Goal: Obtain resource: Obtain resource

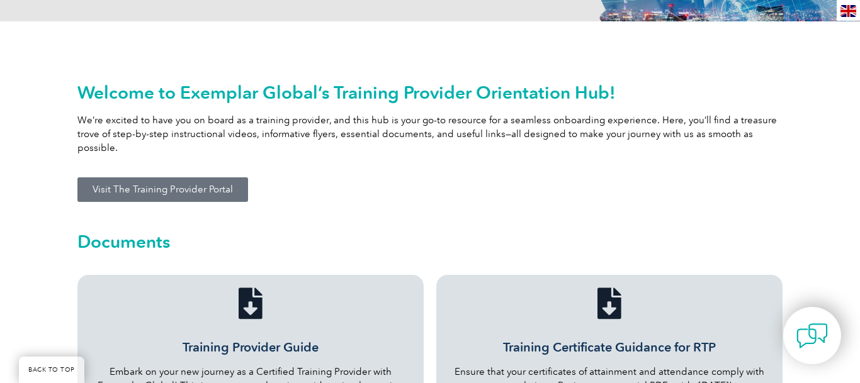
scroll to position [514, 0]
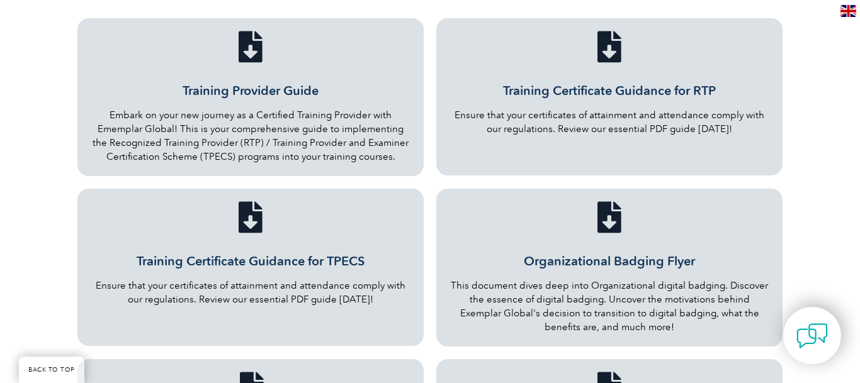
click at [608, 37] on icon "Training Certificate Guidance for RTP" at bounding box center [609, 46] width 31 height 31
click at [242, 45] on icon "Training Provider Guide" at bounding box center [250, 46] width 31 height 31
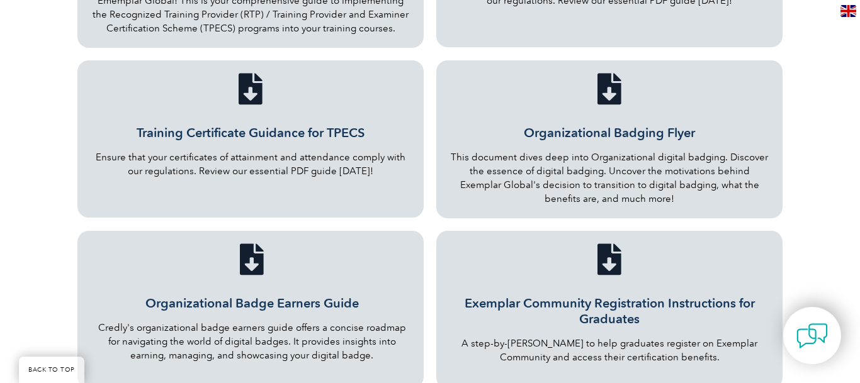
click at [610, 81] on icon "Organizational Badging Flyer" at bounding box center [609, 88] width 31 height 31
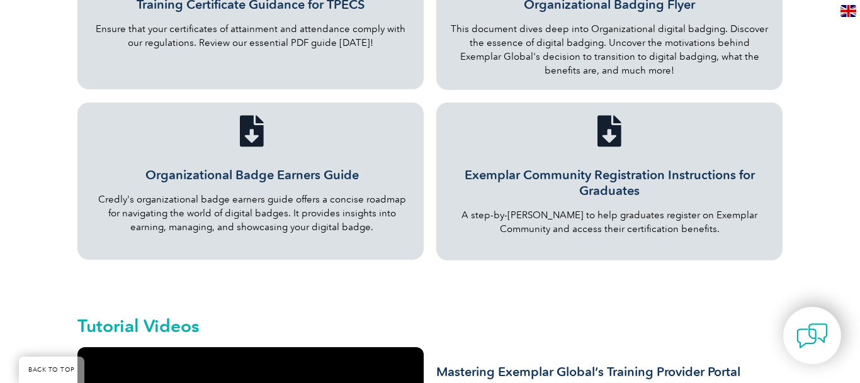
click at [607, 115] on icon "Exemplar Community Registration Instructions for Graduates" at bounding box center [609, 130] width 31 height 31
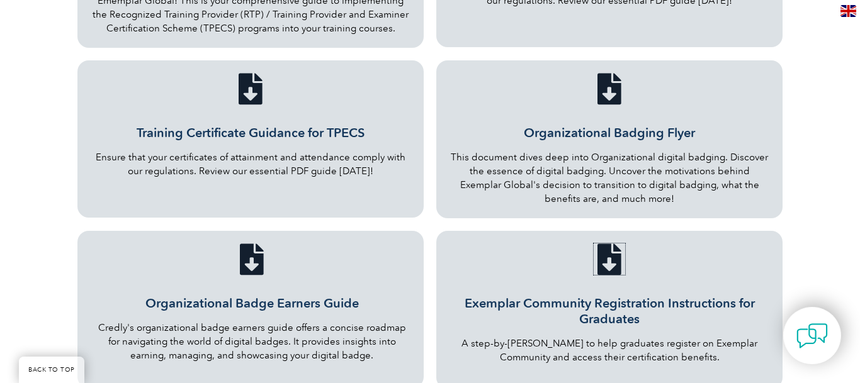
scroll to position [514, 0]
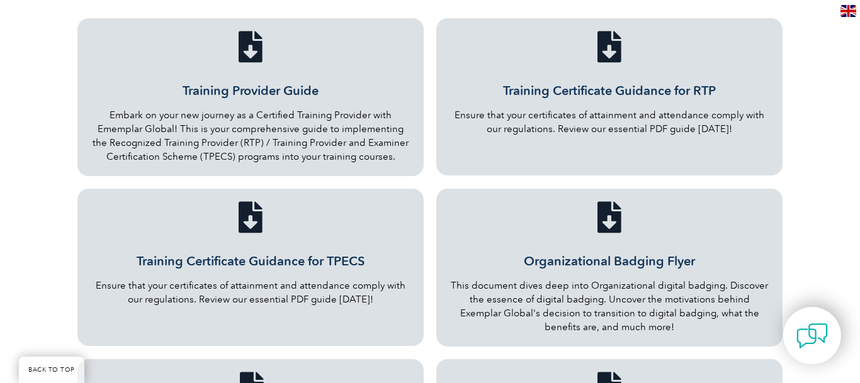
click at [228, 83] on link "Training Provider Guide" at bounding box center [251, 90] width 136 height 15
click at [596, 254] on link "Organizational Badging Flyer" at bounding box center [609, 261] width 171 height 15
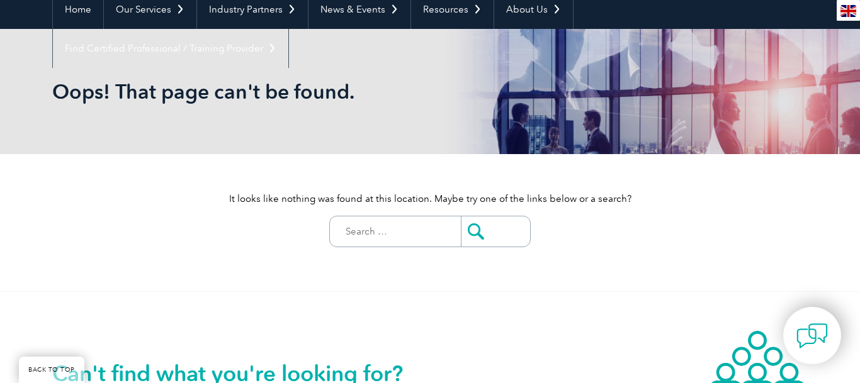
scroll to position [385, 0]
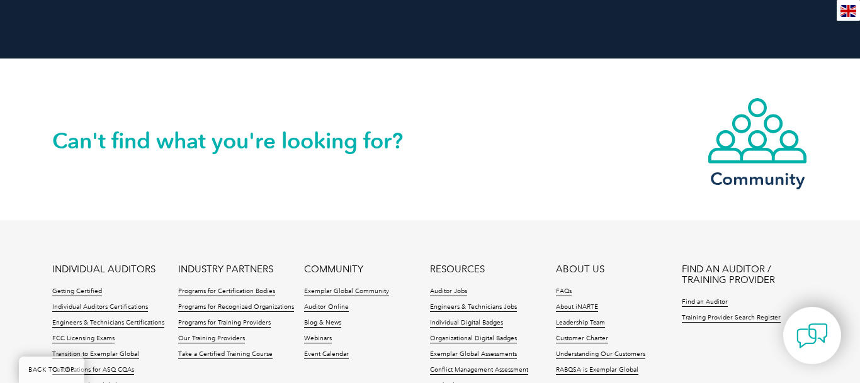
scroll to position [2111, 0]
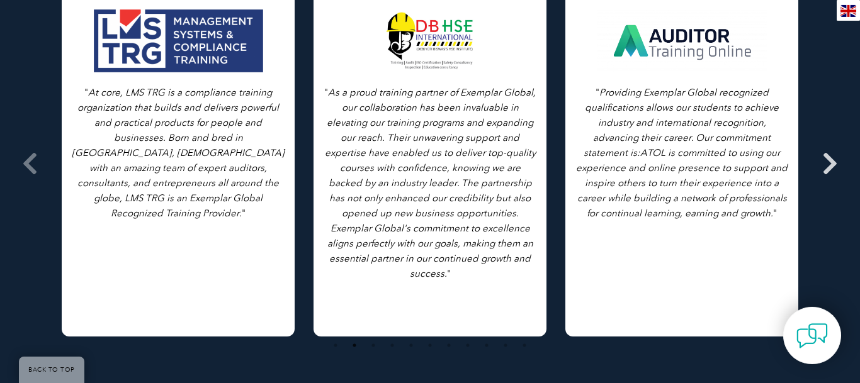
click at [831, 164] on icon at bounding box center [830, 164] width 16 height 0
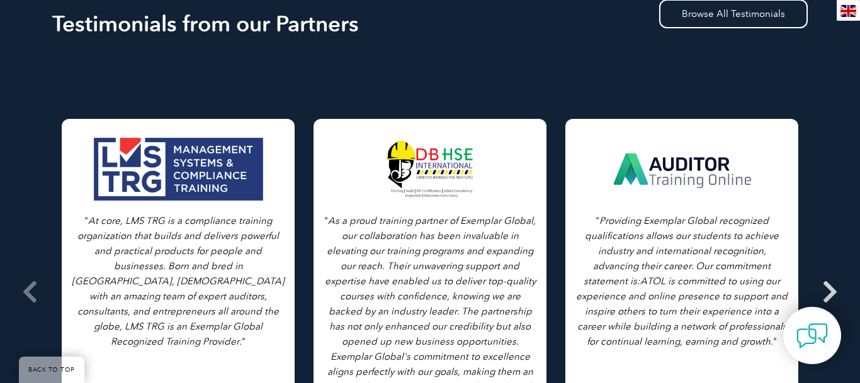
click at [830, 292] on icon at bounding box center [830, 292] width 16 height 0
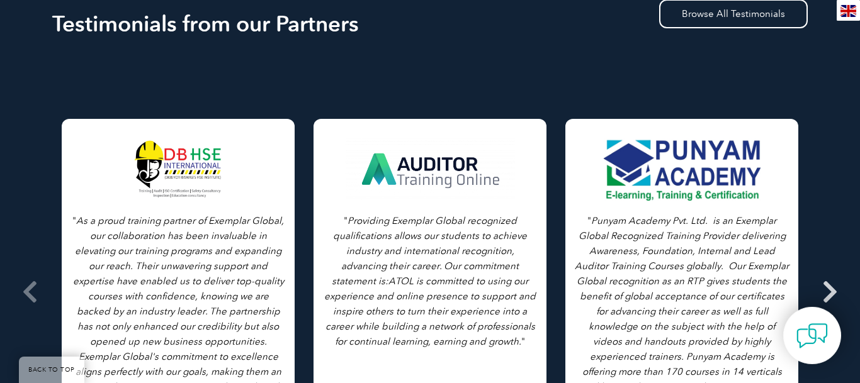
click at [830, 292] on icon at bounding box center [830, 292] width 16 height 0
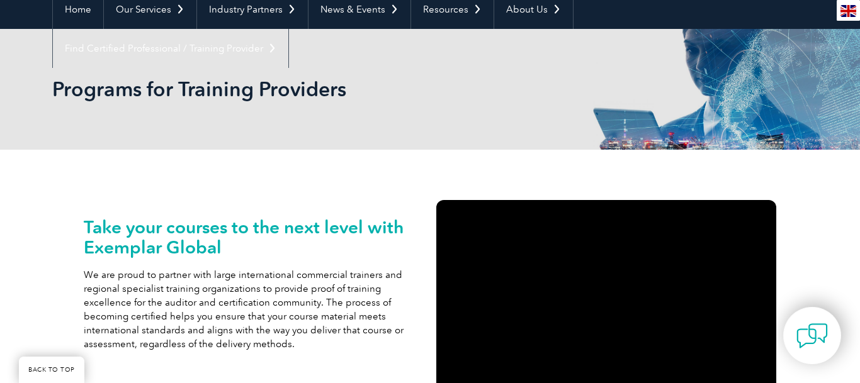
scroll to position [0, 0]
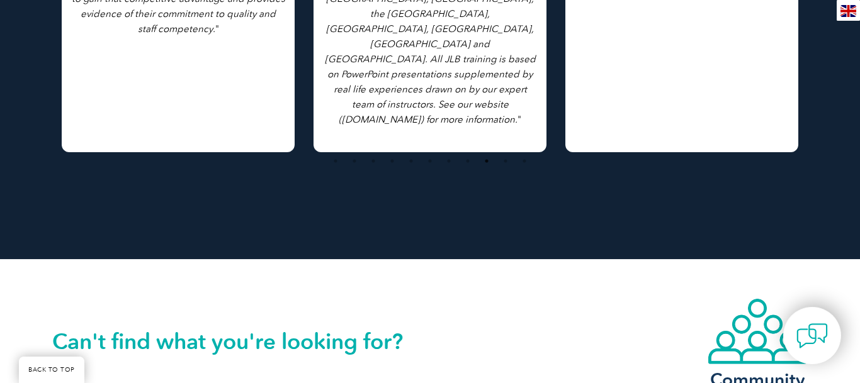
scroll to position [1156, 0]
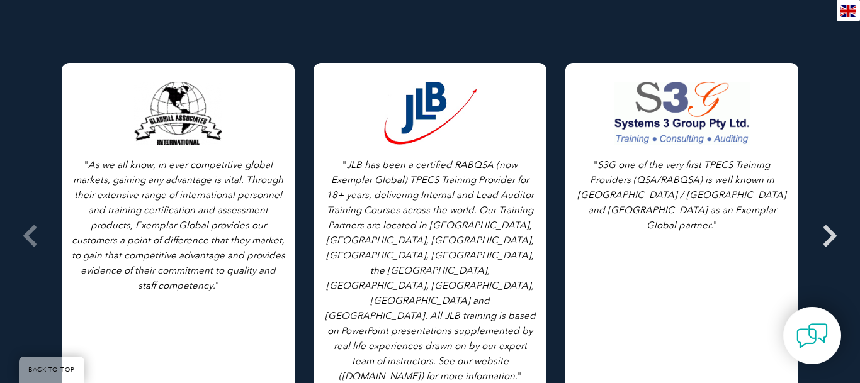
click at [832, 236] on icon at bounding box center [830, 236] width 16 height 0
click at [828, 236] on icon at bounding box center [830, 236] width 16 height 0
click at [28, 236] on icon at bounding box center [30, 236] width 16 height 0
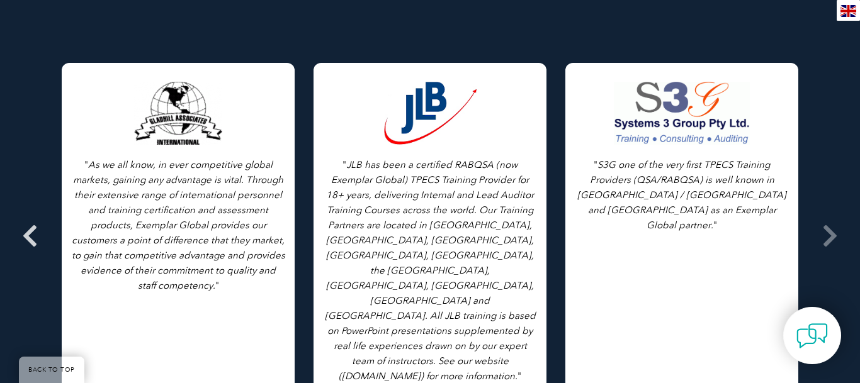
click at [28, 236] on icon at bounding box center [30, 236] width 16 height 0
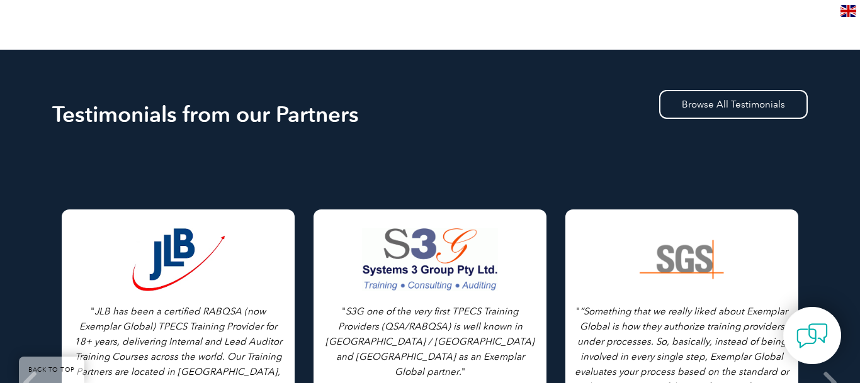
scroll to position [1266, 0]
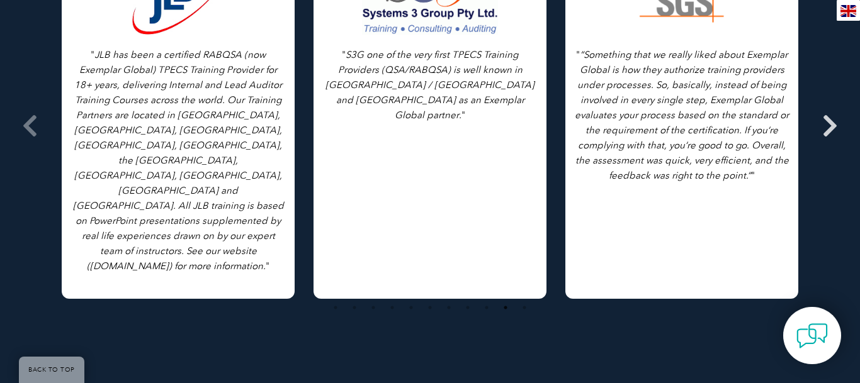
click at [828, 126] on icon at bounding box center [830, 126] width 16 height 0
click at [829, 126] on icon at bounding box center [830, 126] width 16 height 0
click at [830, 126] on icon at bounding box center [830, 126] width 16 height 0
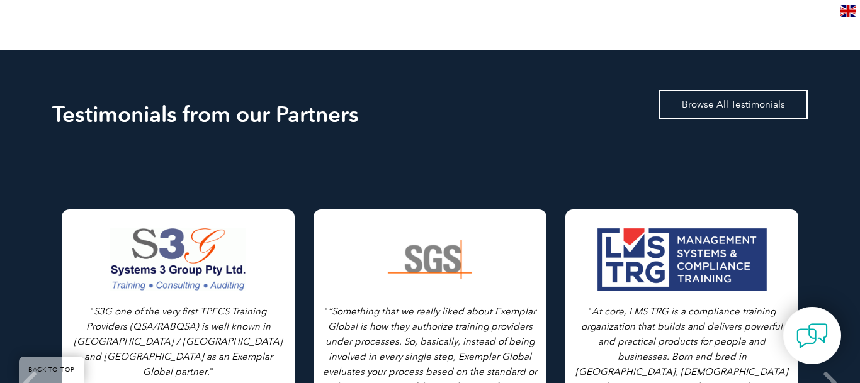
click at [726, 93] on link "Browse All Testimonials" at bounding box center [733, 104] width 149 height 29
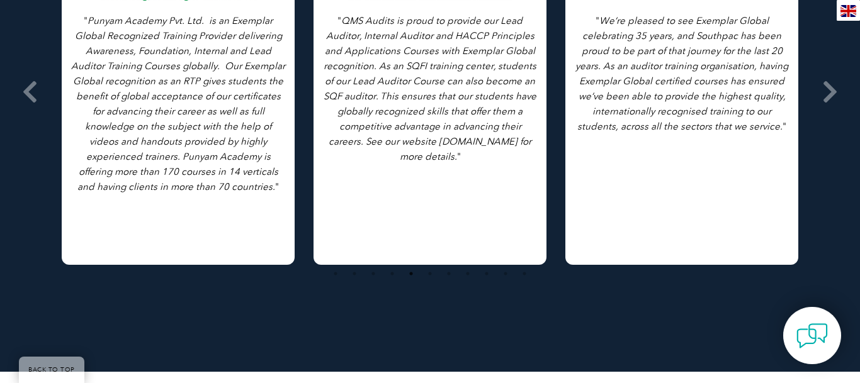
scroll to position [2055, 0]
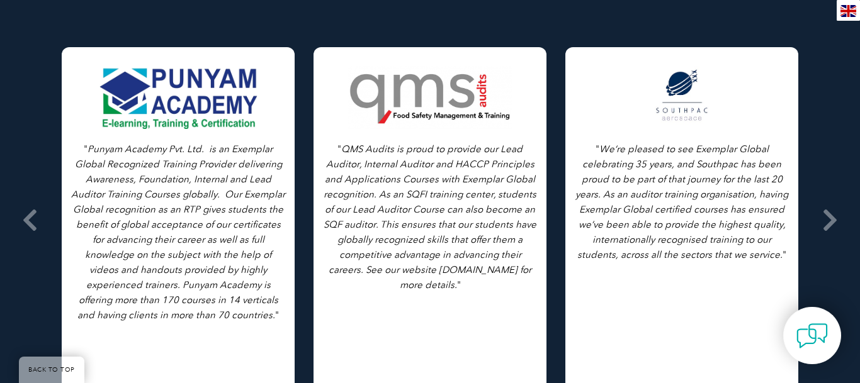
click at [170, 71] on div at bounding box center [178, 97] width 171 height 63
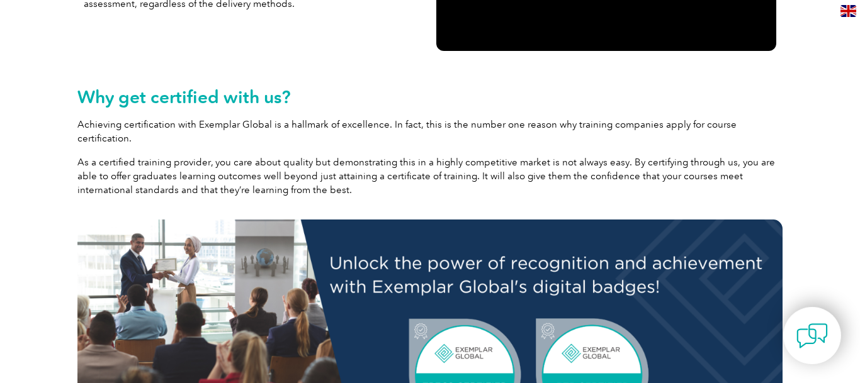
scroll to position [0, 0]
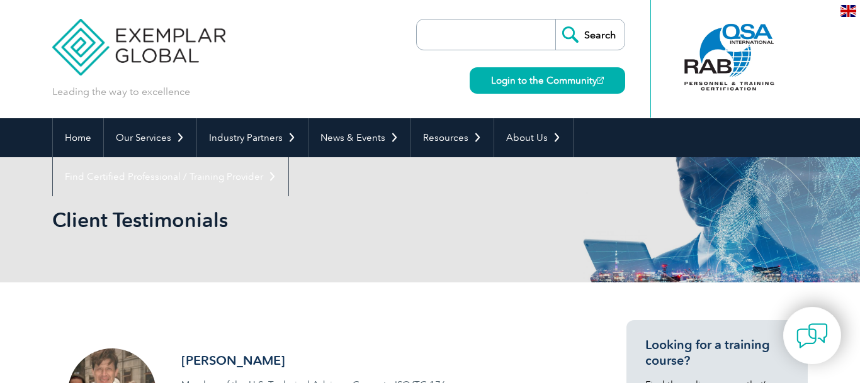
scroll to position [128, 0]
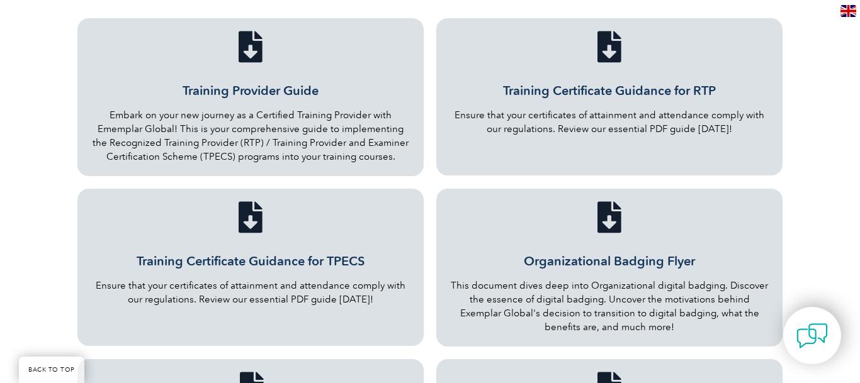
scroll to position [257, 0]
